Goal: Task Accomplishment & Management: Manage account settings

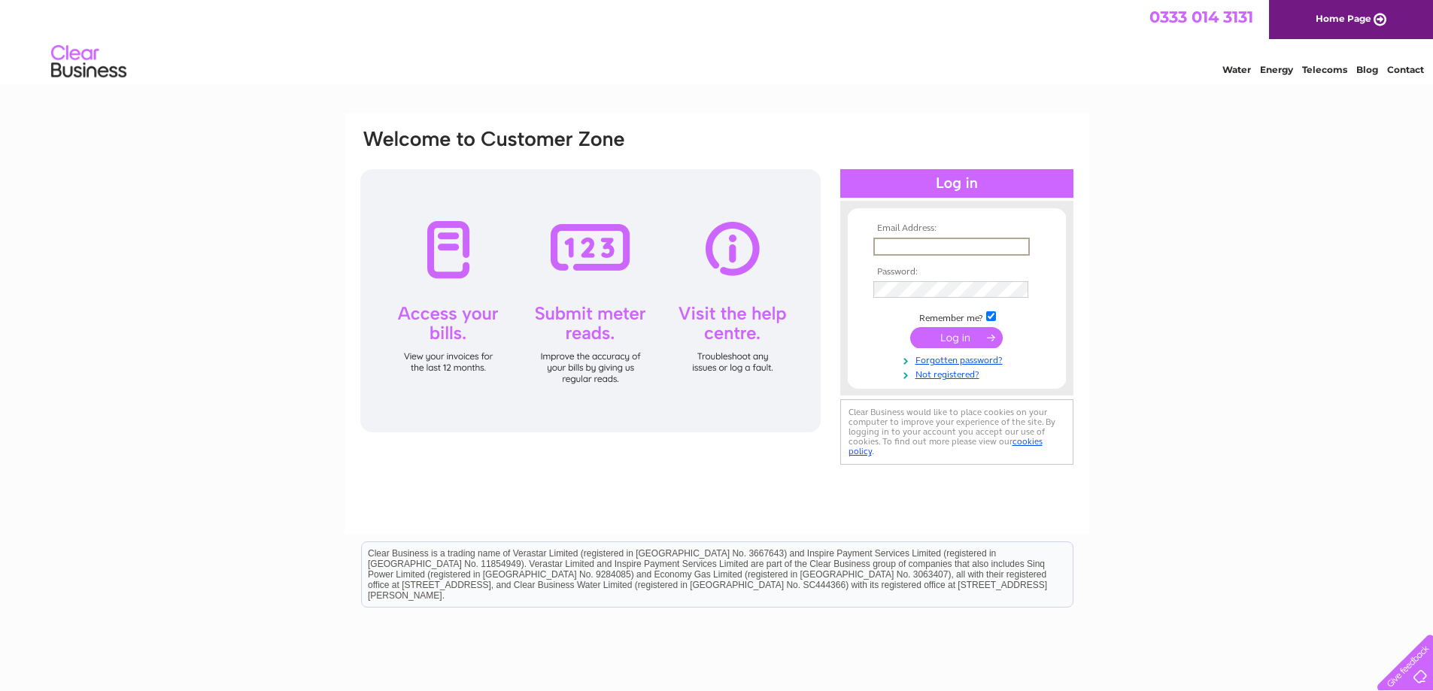
click at [904, 254] on input "text" at bounding box center [952, 247] width 157 height 18
type input "jillappleyard1@btconnect.com"
click at [944, 335] on input "submit" at bounding box center [956, 337] width 93 height 21
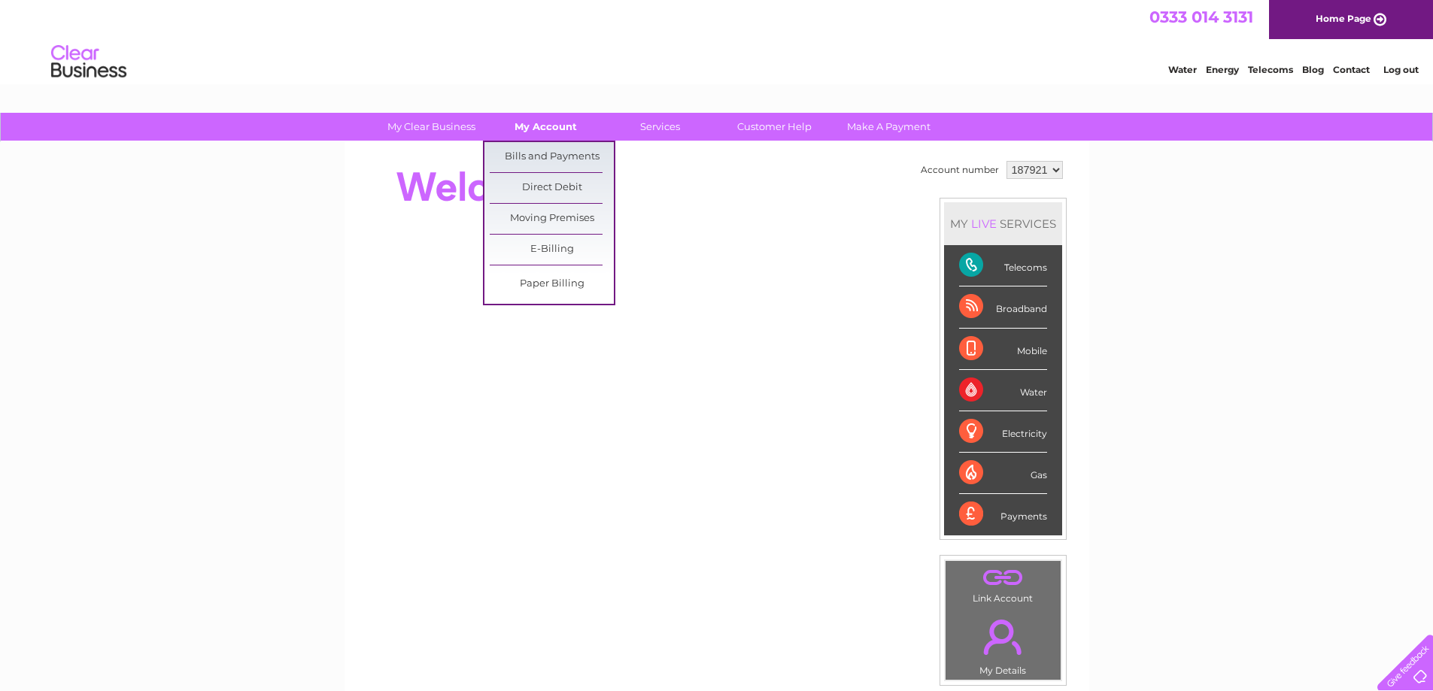
click at [555, 126] on link "My Account" at bounding box center [546, 127] width 124 height 28
click at [546, 156] on link "Bills and Payments" at bounding box center [552, 157] width 124 height 30
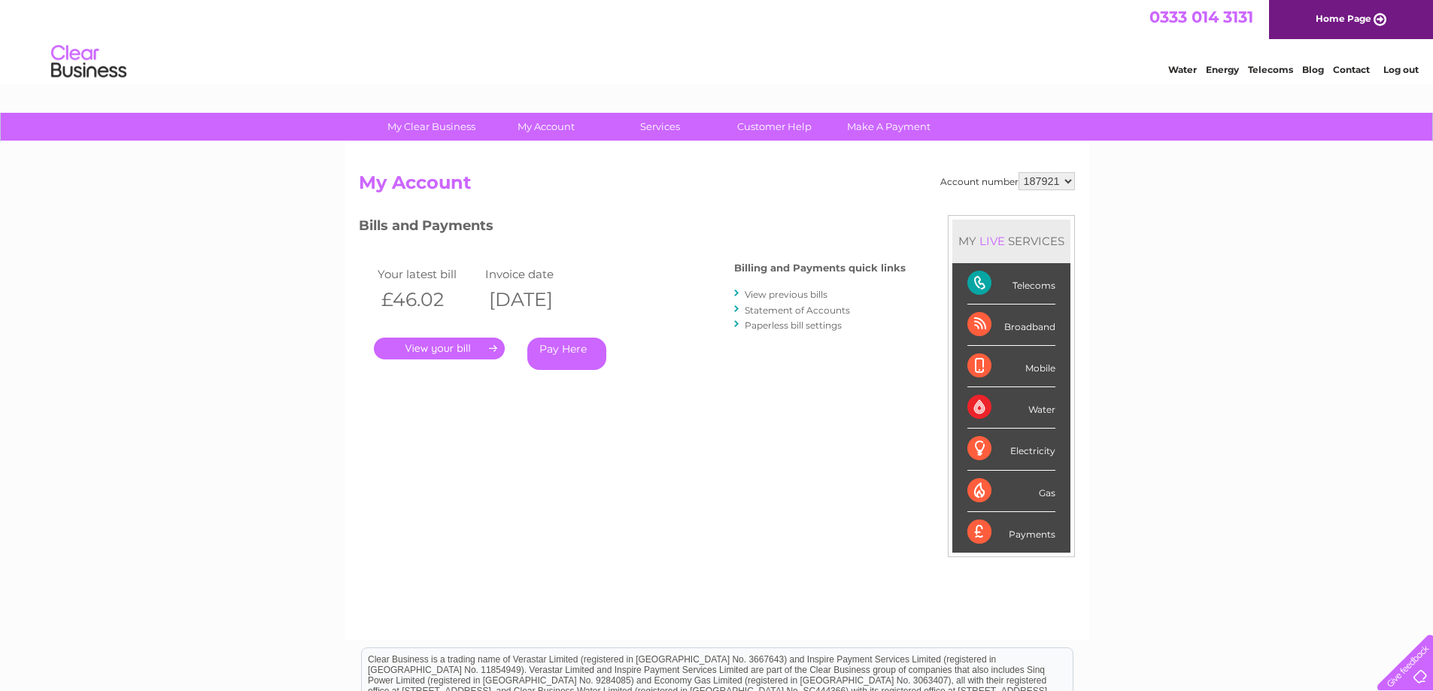
click at [429, 344] on link "." at bounding box center [439, 349] width 131 height 22
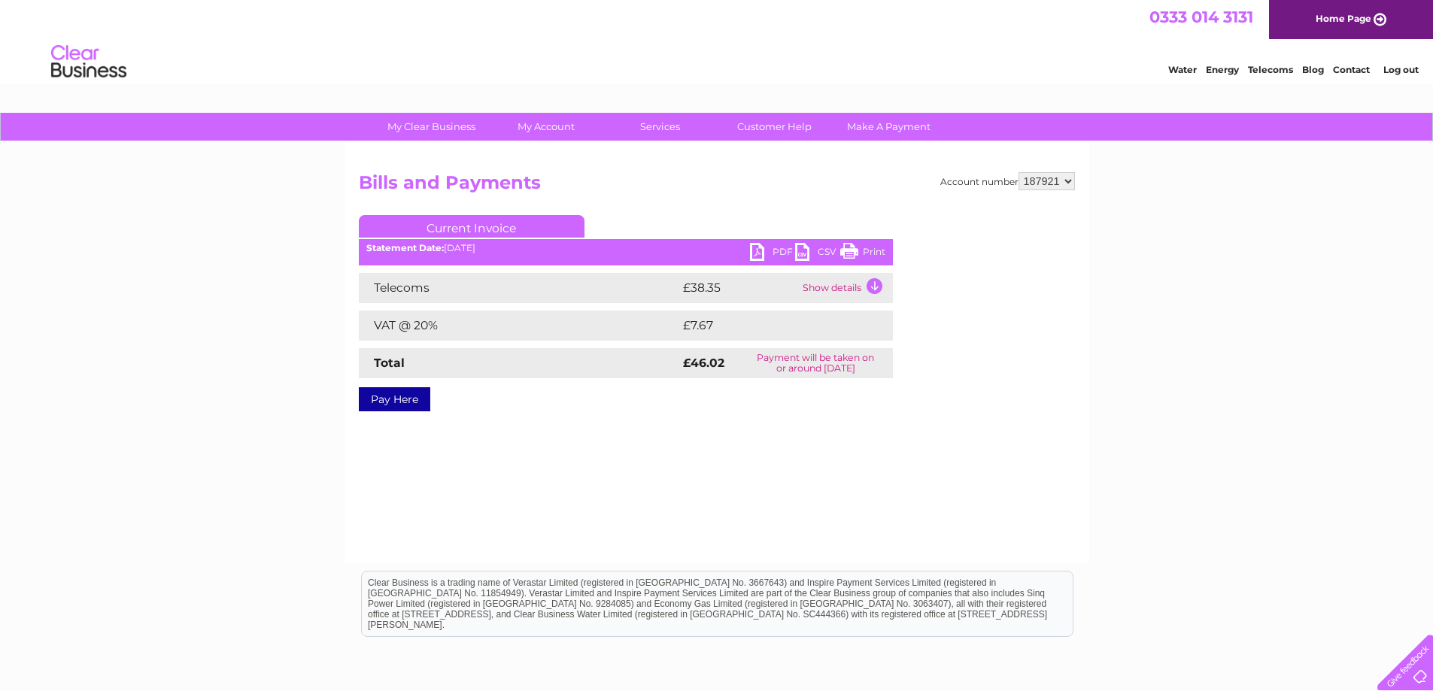
drag, startPoint x: 875, startPoint y: 254, endPoint x: 1113, endPoint y: 19, distance: 334.7
click at [875, 254] on link "Print" at bounding box center [862, 254] width 45 height 22
click at [1065, 183] on select "187921 187934" at bounding box center [1047, 181] width 56 height 18
select select "187934"
click at [1019, 172] on select "187921 187934" at bounding box center [1047, 181] width 56 height 18
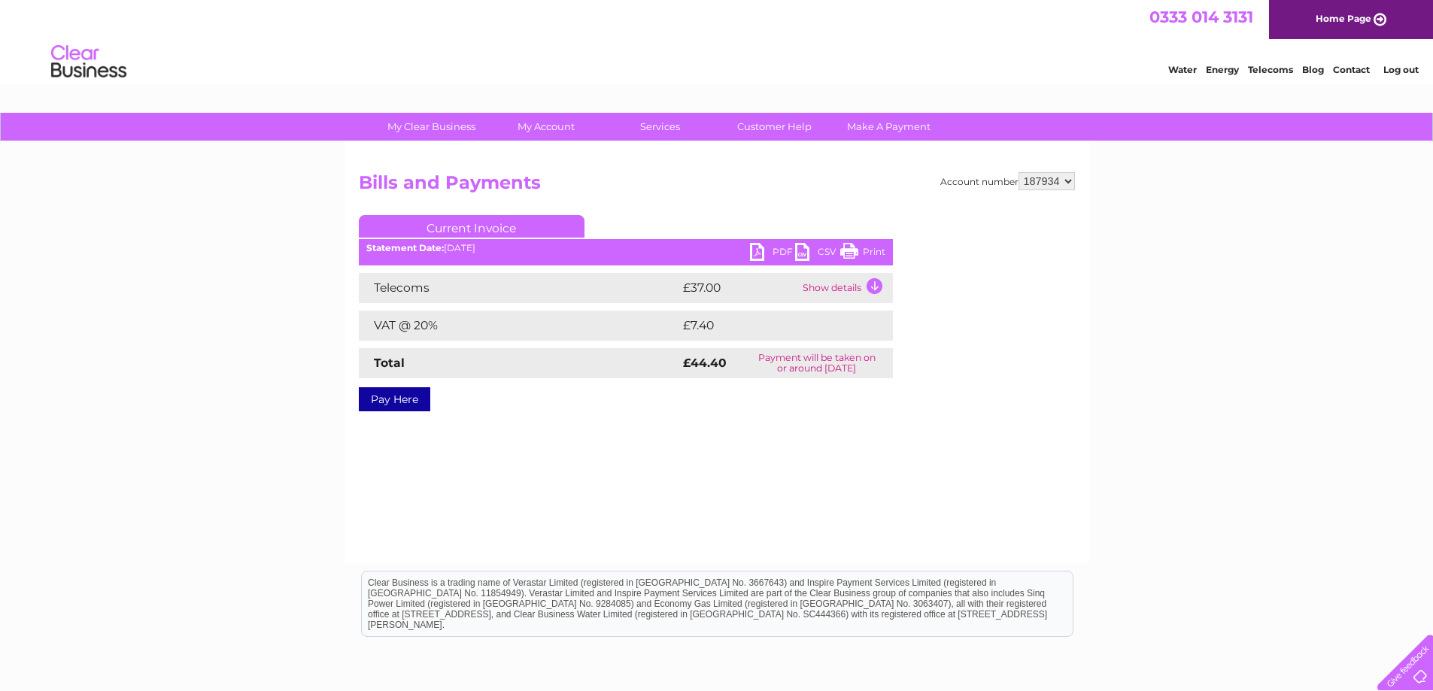
click at [874, 249] on link "Print" at bounding box center [862, 254] width 45 height 22
